Goal: Obtain resource: Obtain resource

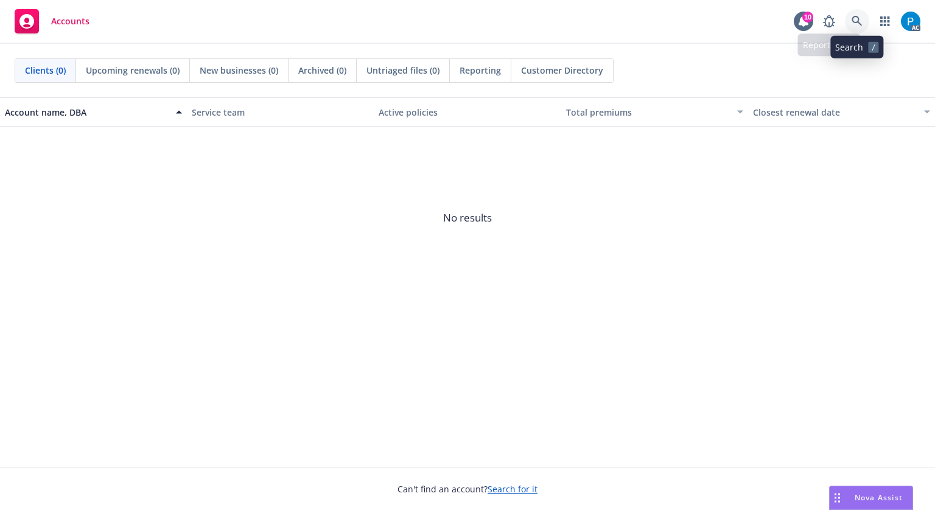
click at [855, 26] on icon at bounding box center [857, 21] width 11 height 11
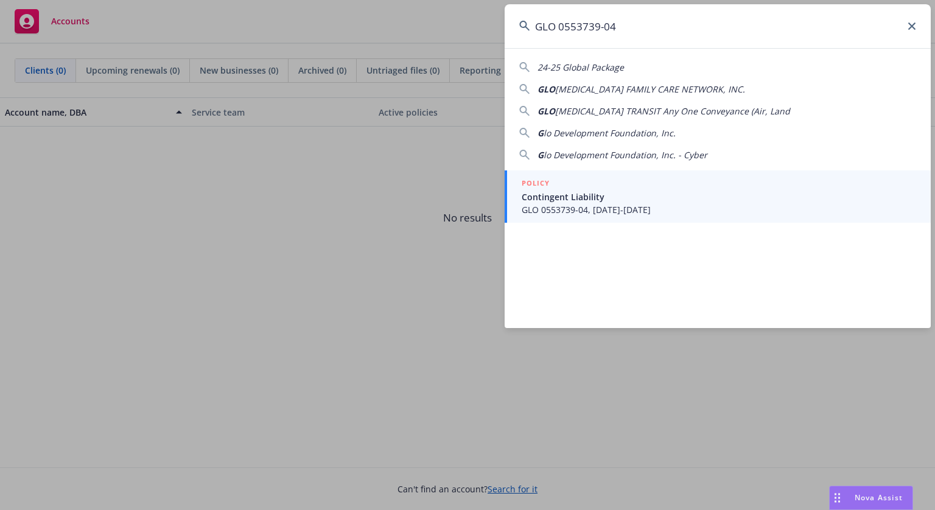
type input "GLO 0553739-04"
click at [612, 204] on span "GLO 0553739-04, [DATE]-[DATE]" at bounding box center [719, 209] width 395 height 13
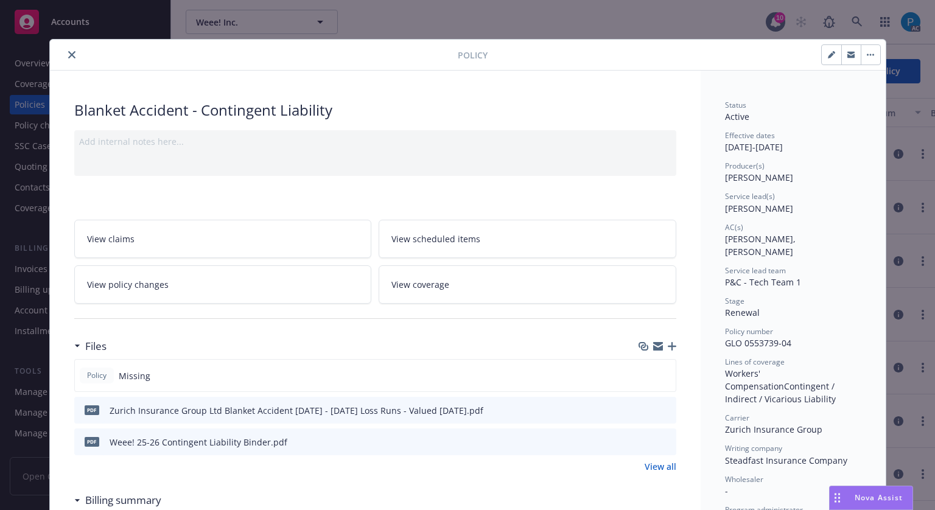
click at [68, 55] on icon "close" at bounding box center [71, 54] width 7 height 7
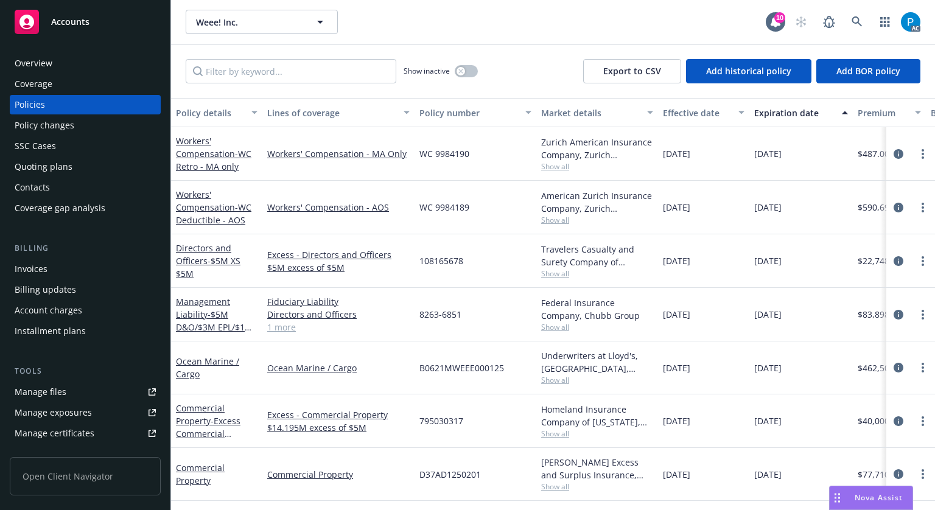
click at [51, 261] on div "Invoices" at bounding box center [85, 268] width 141 height 19
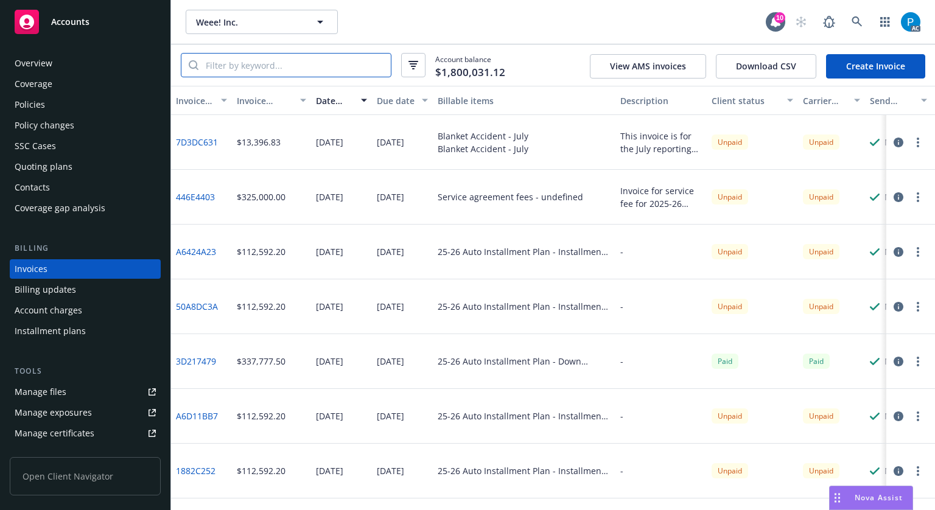
click at [286, 61] on input "search" at bounding box center [295, 65] width 192 height 23
paste input "GLO 0553739-04"
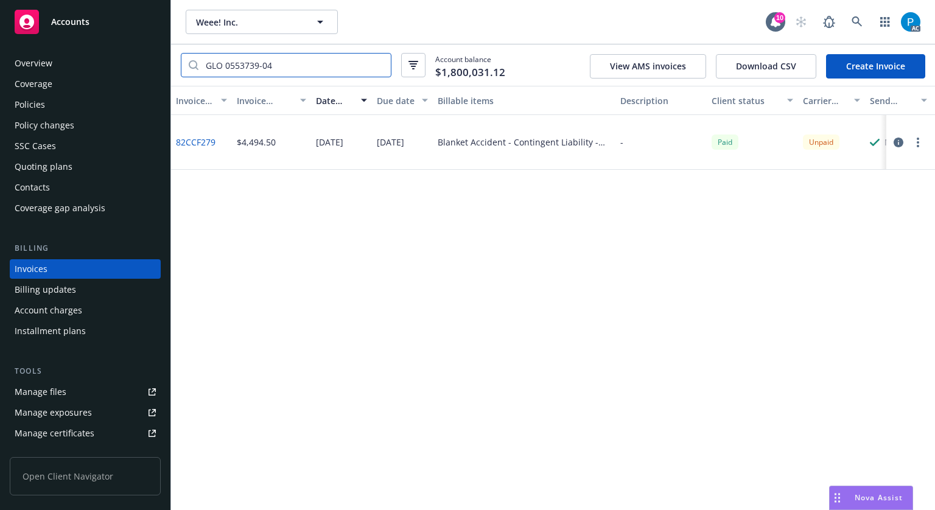
type input "GLO 0553739-04"
click at [896, 138] on icon "button" at bounding box center [899, 143] width 10 height 10
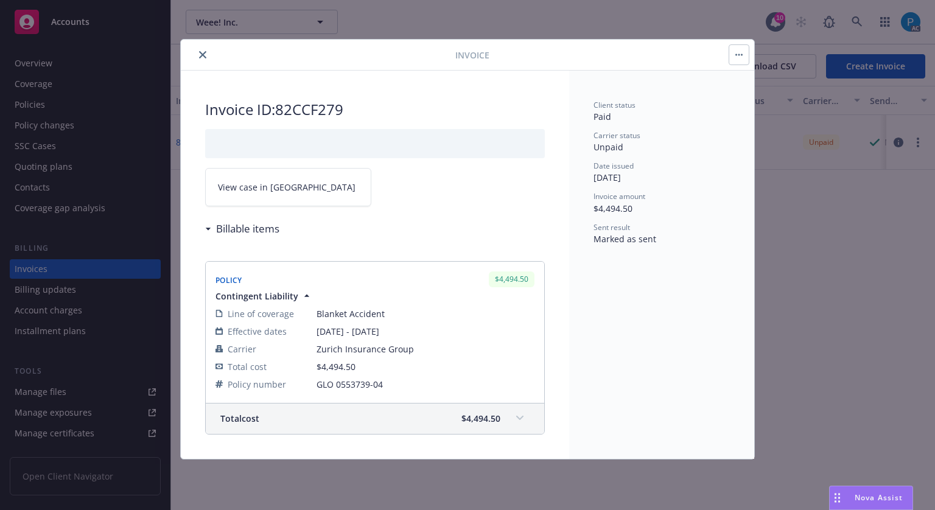
click at [255, 187] on span "View case in [GEOGRAPHIC_DATA]" at bounding box center [287, 187] width 138 height 13
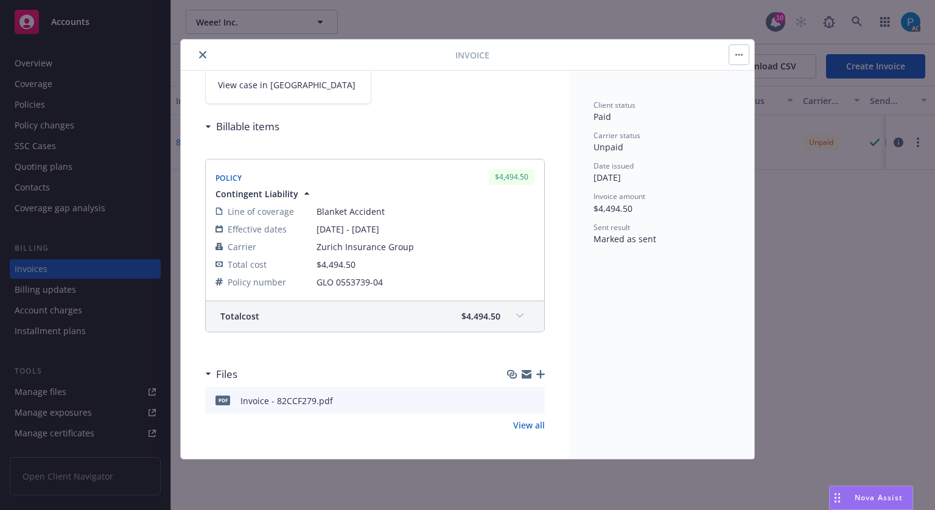
scroll to position [103, 0]
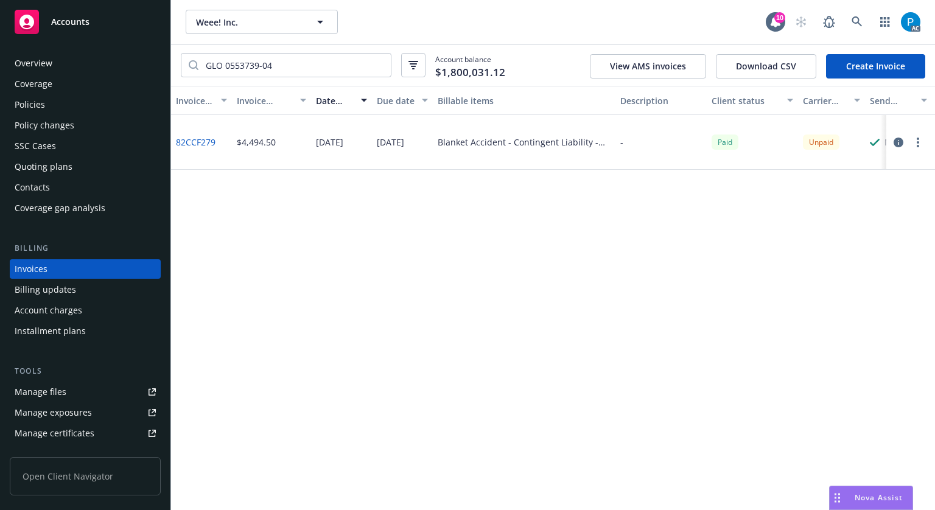
click at [43, 107] on div "Policies" at bounding box center [30, 104] width 30 height 19
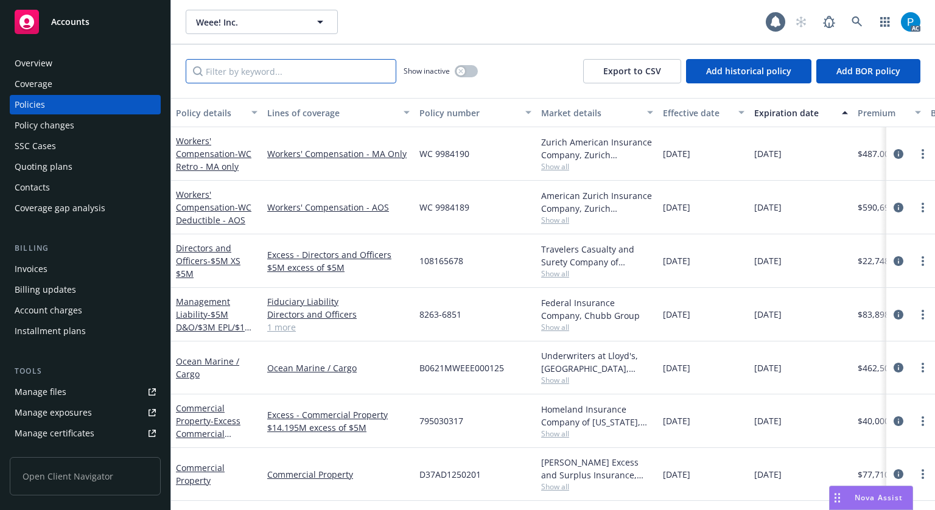
click at [297, 65] on input "Filter by keyword..." at bounding box center [291, 71] width 211 height 24
paste input "OCA 0553738-03"
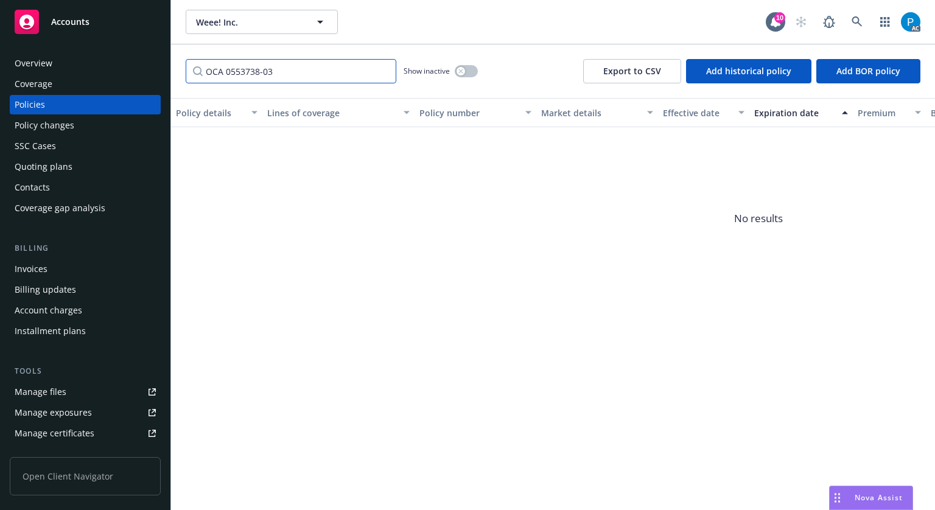
type input "OCA 0553738-03"
click at [110, 24] on div "Accounts" at bounding box center [85, 22] width 141 height 24
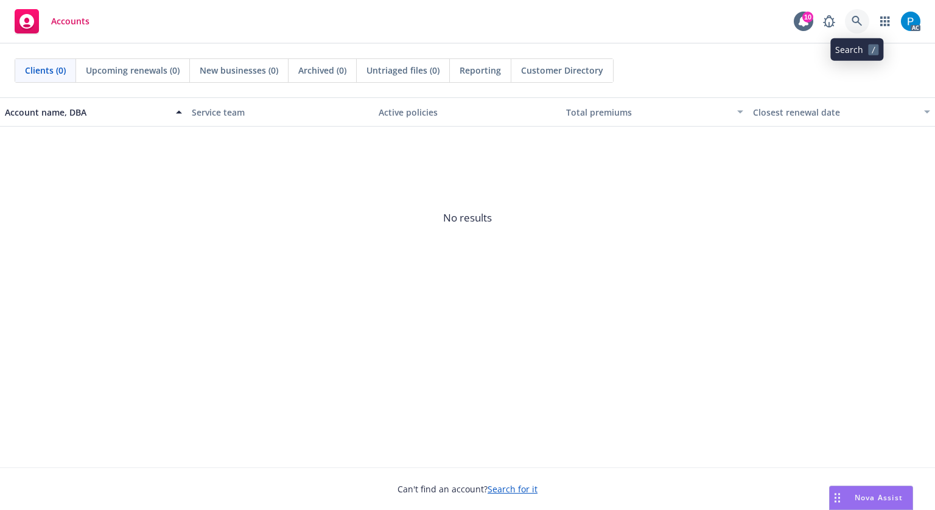
click at [854, 22] on icon at bounding box center [857, 21] width 10 height 10
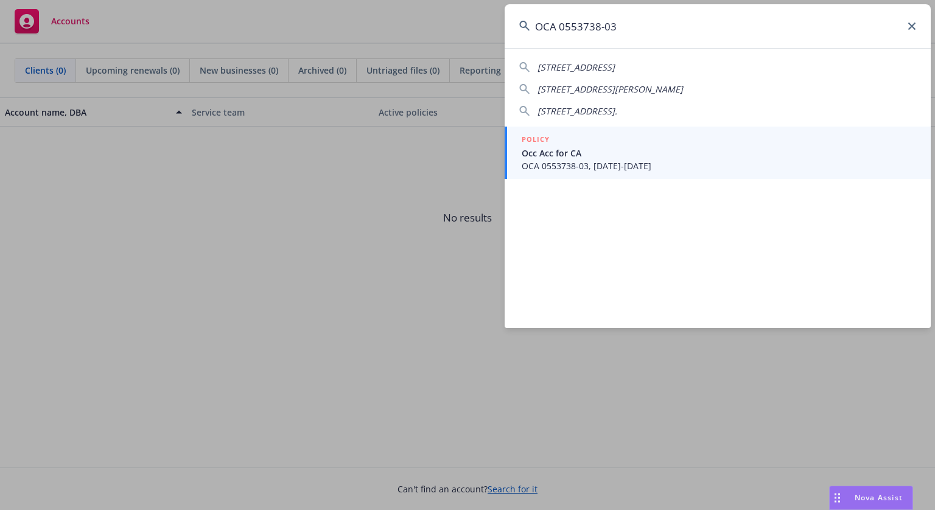
type input "OCA 0553738-03"
click at [625, 149] on span "Occ Acc for CA" at bounding box center [719, 153] width 395 height 13
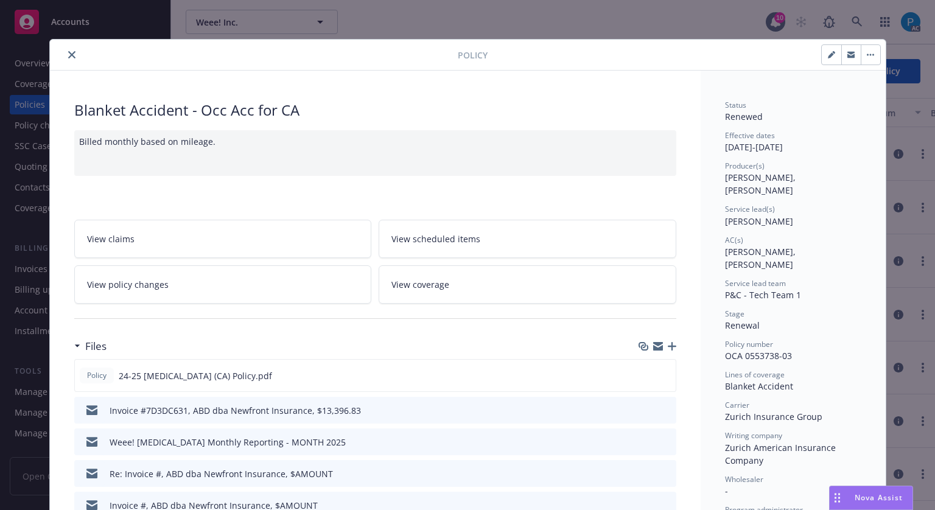
click at [68, 58] on icon "close" at bounding box center [71, 54] width 7 height 7
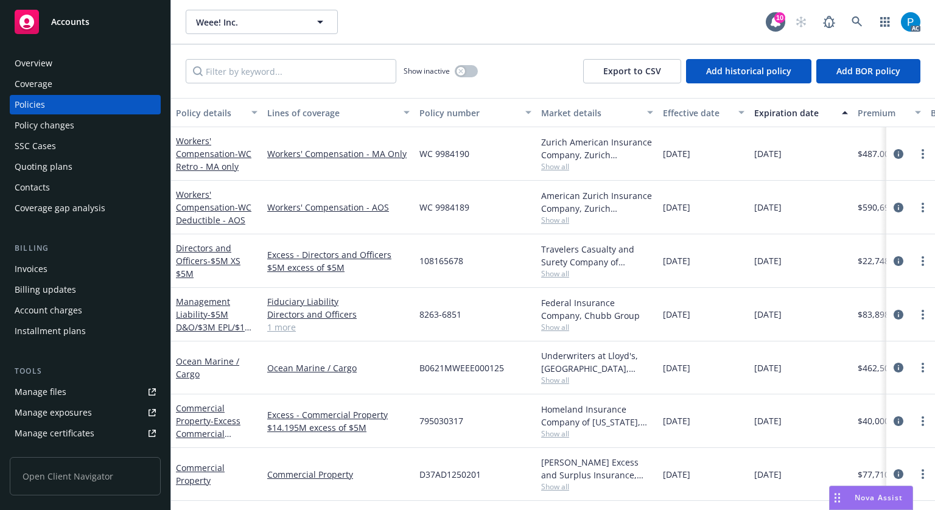
click at [39, 270] on div "Invoices" at bounding box center [31, 268] width 33 height 19
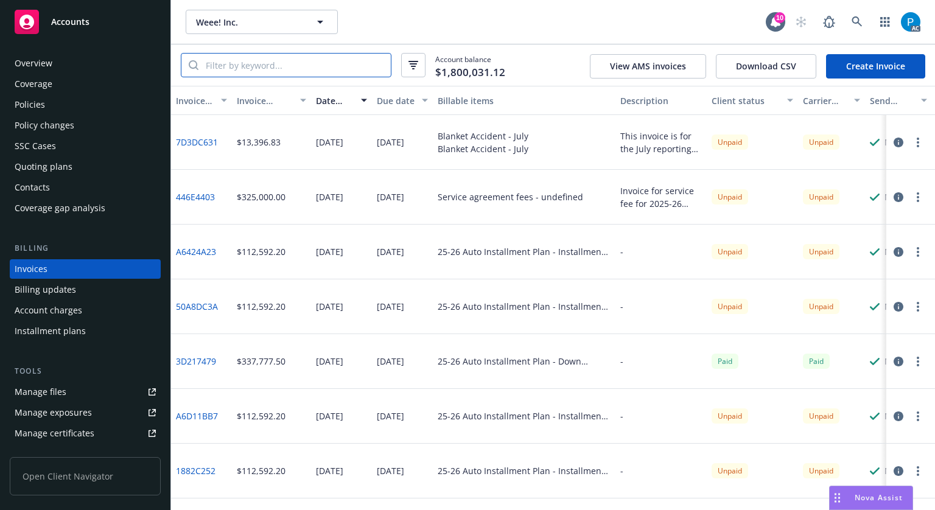
click at [269, 69] on input "search" at bounding box center [295, 65] width 192 height 23
paste input "D7357955"
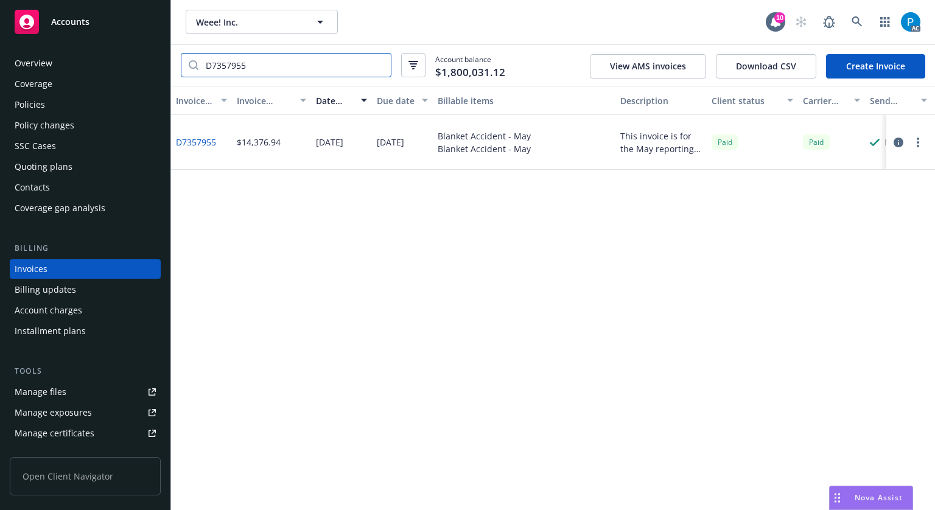
type input "D7357955"
click at [904, 138] on button "button" at bounding box center [898, 142] width 15 height 15
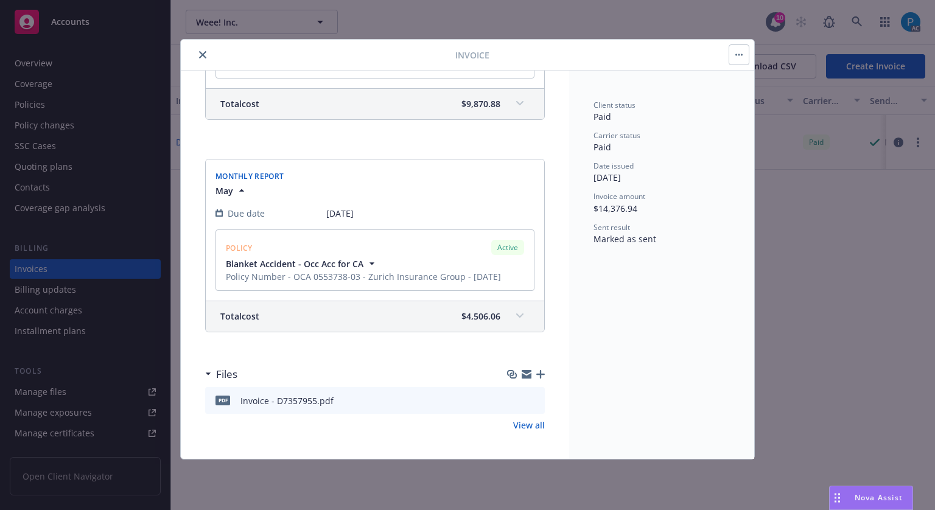
scroll to position [261, 0]
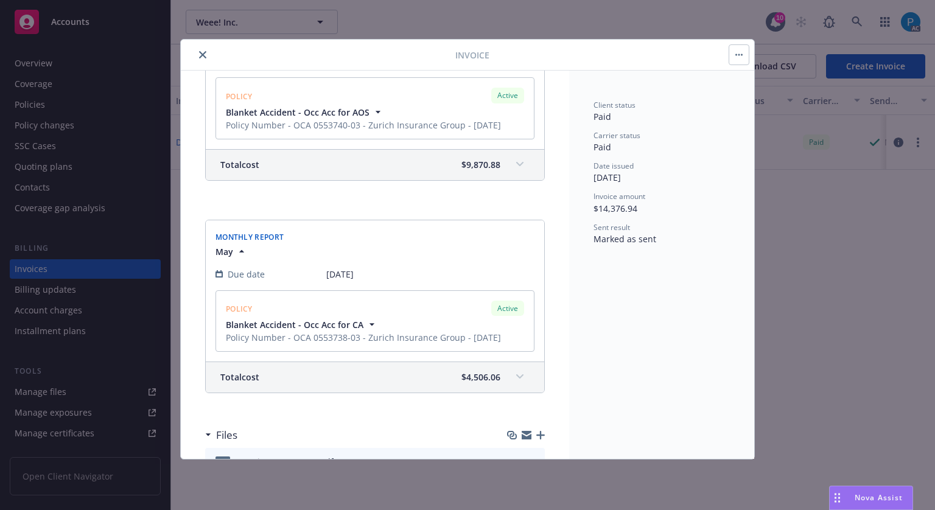
click at [486, 379] on span "$4,506.06" at bounding box center [481, 377] width 39 height 13
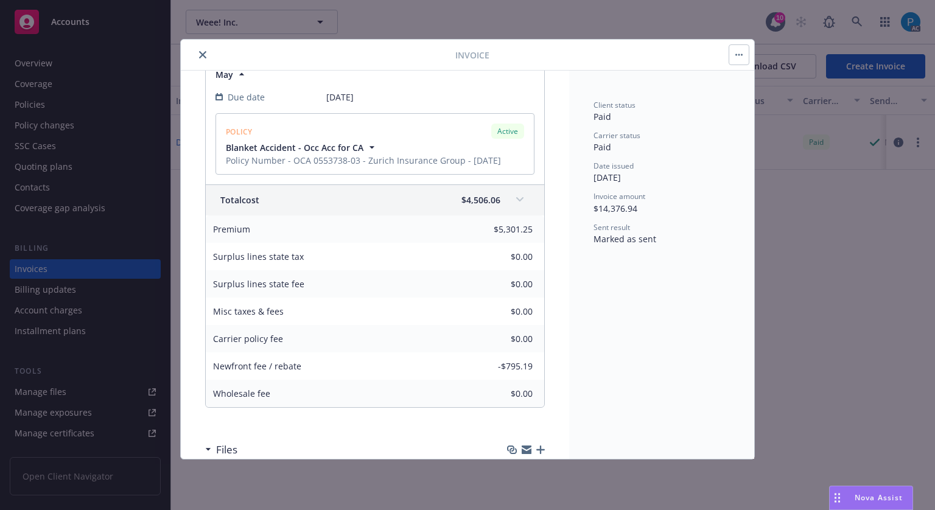
scroll to position [443, 0]
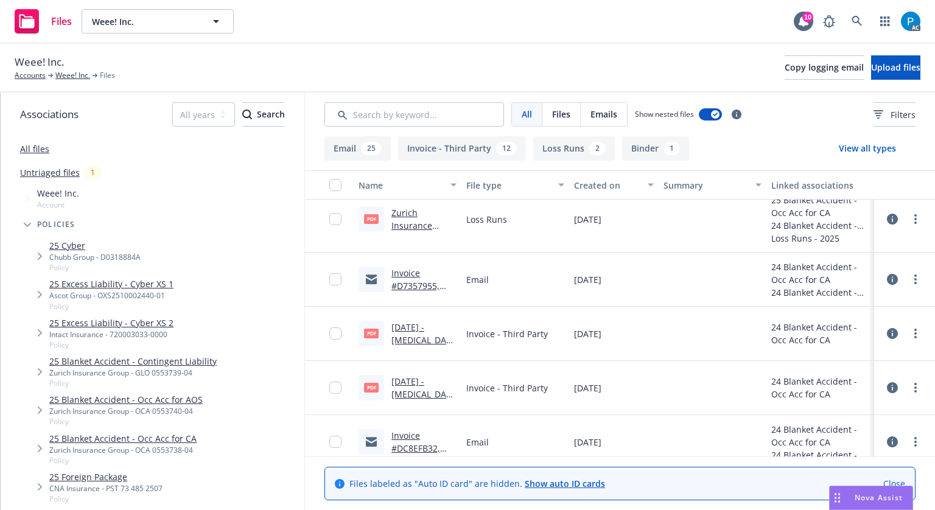
scroll to position [304, 0]
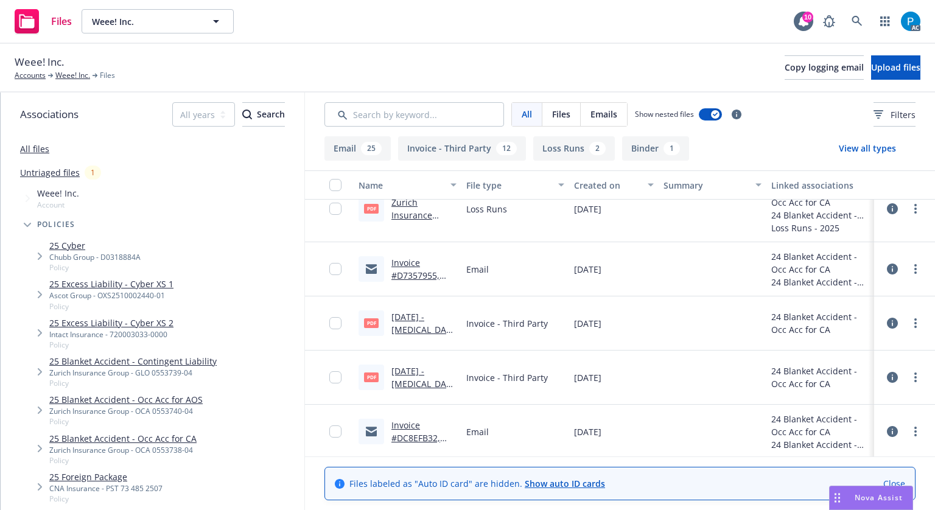
click at [410, 384] on link "4/1/2025 - Occupational Accident (CA) - Monthly Report - Zurich Invoice.pdf" at bounding box center [423, 428] width 63 height 127
click at [404, 331] on link "1/1/2025 - Occupational Accident (CA) - Monthly Report - Zurich Invoice.pdf" at bounding box center [423, 374] width 63 height 127
